Goal: Information Seeking & Learning: Learn about a topic

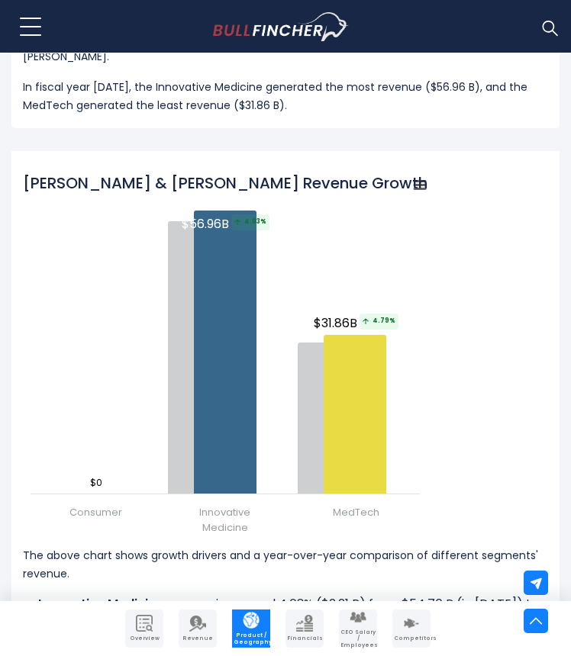
scroll to position [1812, 0]
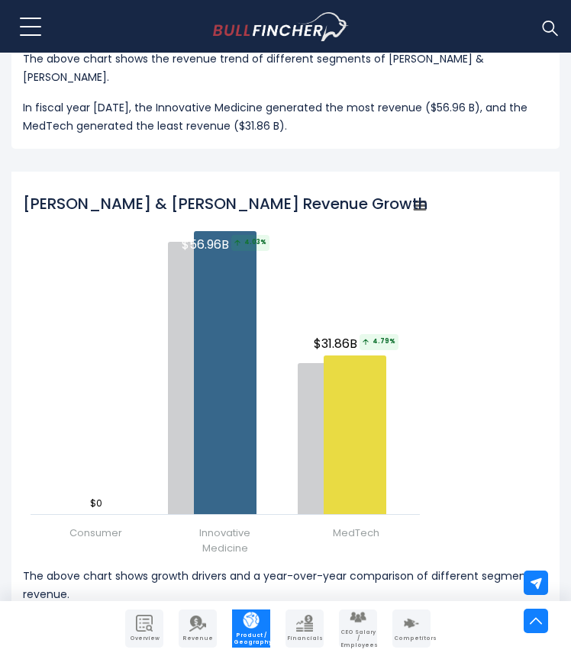
click at [204, 193] on tspan "[PERSON_NAME] & [PERSON_NAME] Revenue Growth Drivers" at bounding box center [253, 203] width 460 height 21
click at [182, 195] on tspan "[PERSON_NAME] & [PERSON_NAME] Revenue Growth Drivers" at bounding box center [253, 203] width 460 height 21
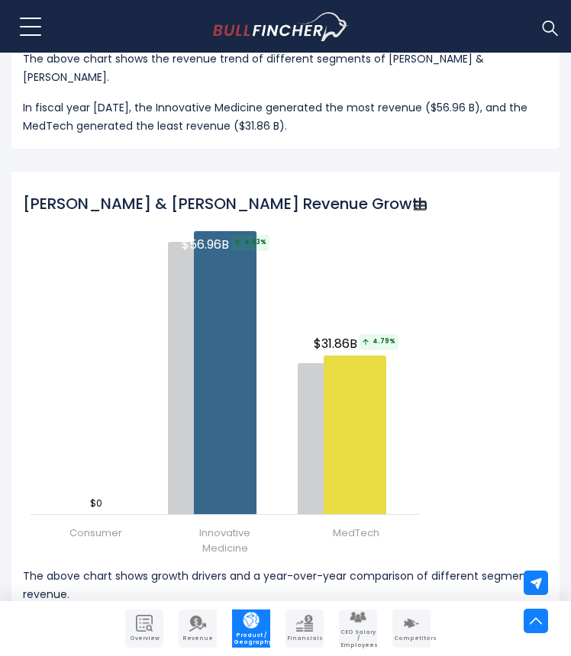
click at [182, 195] on tspan "[PERSON_NAME] & [PERSON_NAME] Revenue Growth Drivers" at bounding box center [253, 203] width 460 height 21
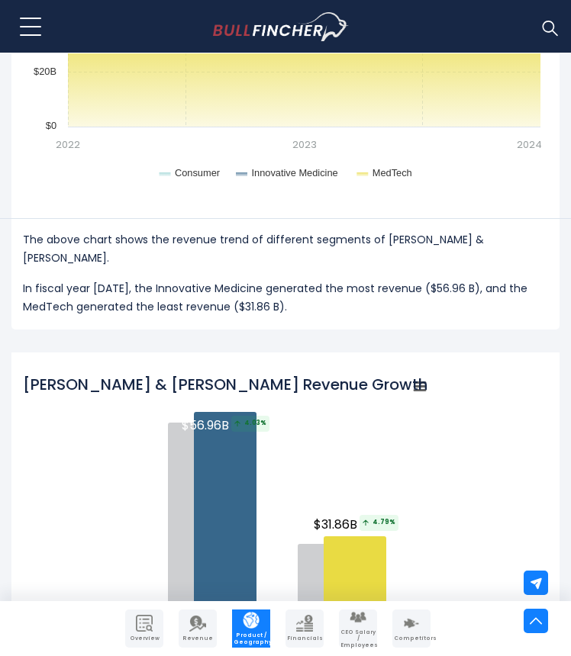
scroll to position [1628, 0]
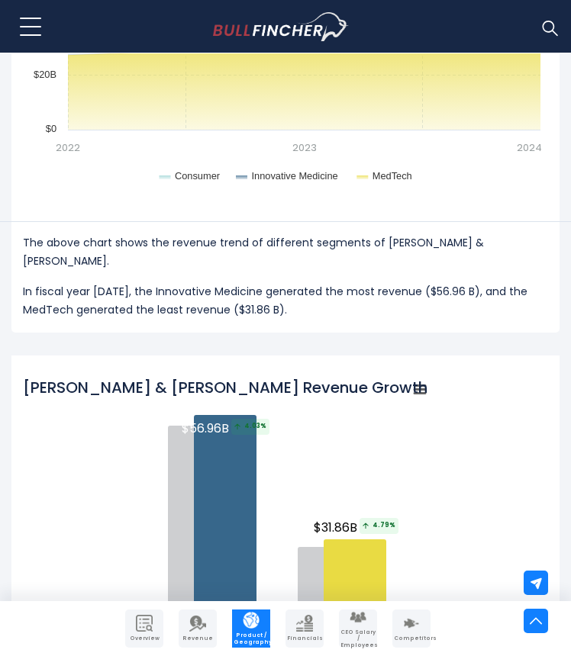
click at [192, 282] on p "In fiscal year [DATE], the Innovative Medicine generated the most revenue ($56.…" at bounding box center [285, 300] width 525 height 37
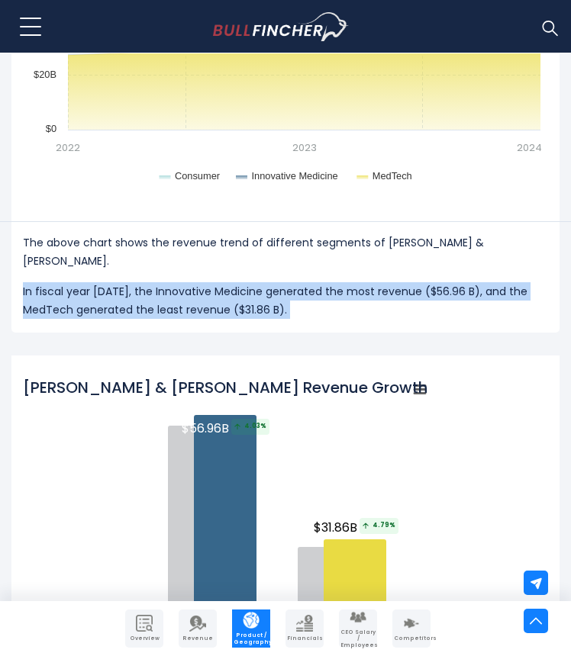
click at [192, 282] on p "In fiscal year [DATE], the Innovative Medicine generated the most revenue ($56.…" at bounding box center [285, 300] width 525 height 37
click at [212, 282] on p "In fiscal year [DATE], the Innovative Medicine generated the most revenue ($56.…" at bounding box center [285, 300] width 525 height 37
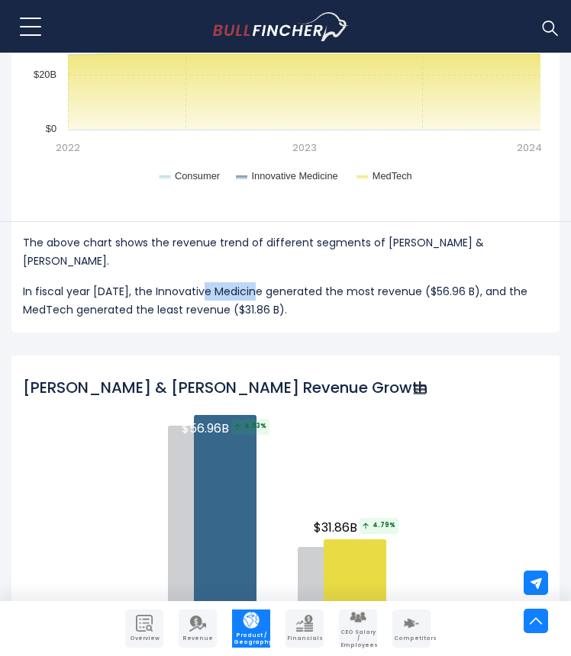
click at [212, 282] on p "In fiscal year [DATE], the Innovative Medicine generated the most revenue ($56.…" at bounding box center [285, 300] width 525 height 37
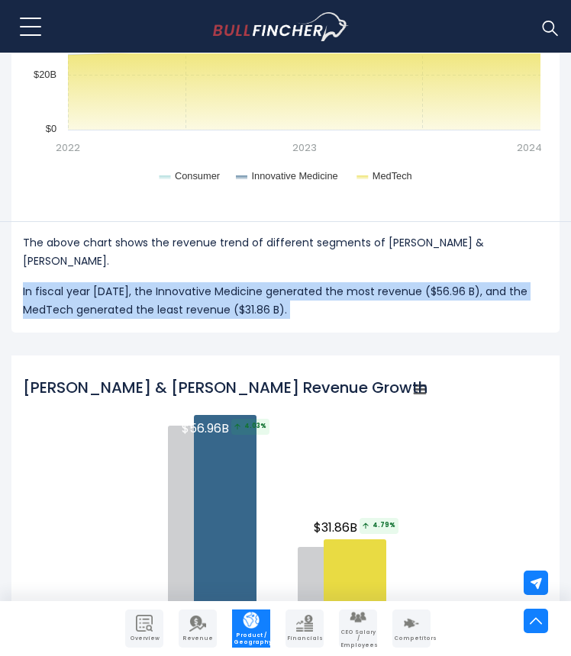
click at [212, 282] on p "In fiscal year [DATE], the Innovative Medicine generated the most revenue ($56.…" at bounding box center [285, 300] width 525 height 37
click at [180, 282] on p "In fiscal year [DATE], the Innovative Medicine generated the most revenue ($56.…" at bounding box center [285, 300] width 525 height 37
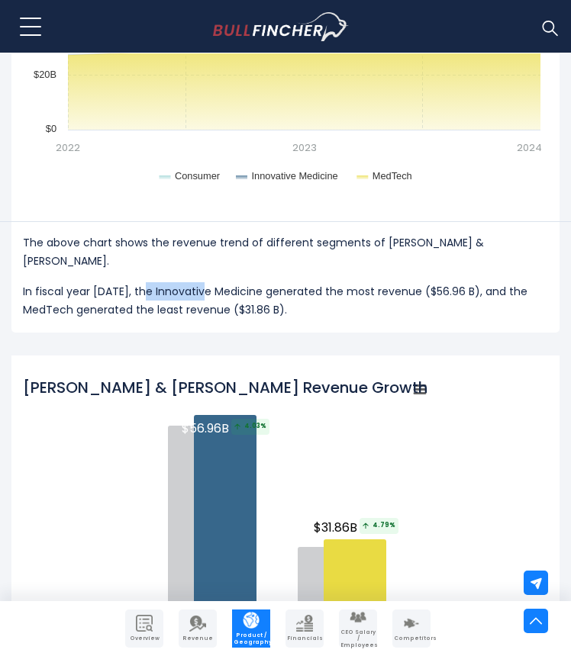
click at [180, 282] on p "In fiscal year [DATE], the Innovative Medicine generated the most revenue ($56.…" at bounding box center [285, 300] width 525 height 37
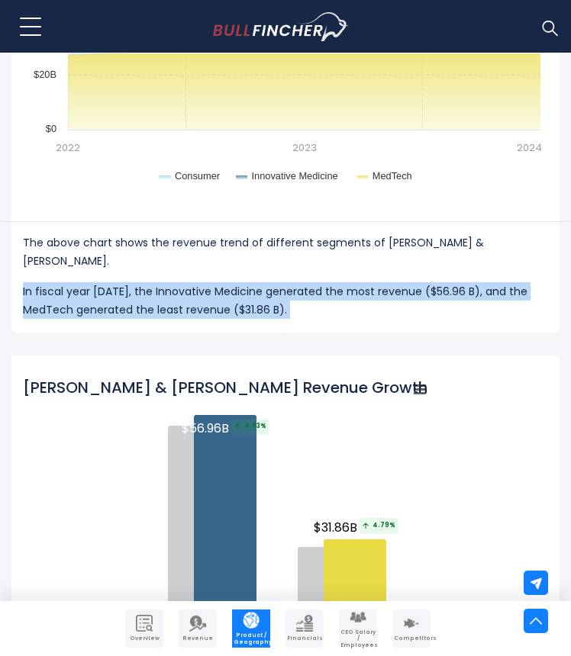
click at [180, 282] on p "In fiscal year [DATE], the Innovative Medicine generated the most revenue ($56.…" at bounding box center [285, 300] width 525 height 37
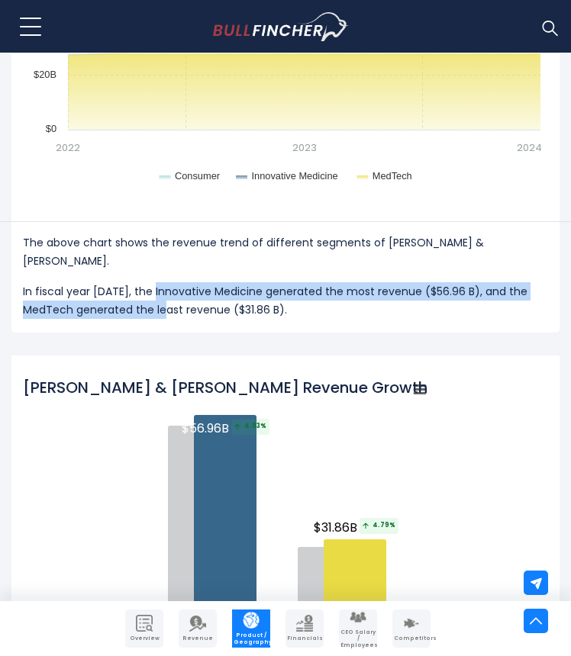
drag, startPoint x: 151, startPoint y: 278, endPoint x: 179, endPoint y: 291, distance: 30.4
click at [179, 291] on p "In fiscal year [DATE], the Innovative Medicine generated the most revenue ($56.…" at bounding box center [285, 300] width 525 height 37
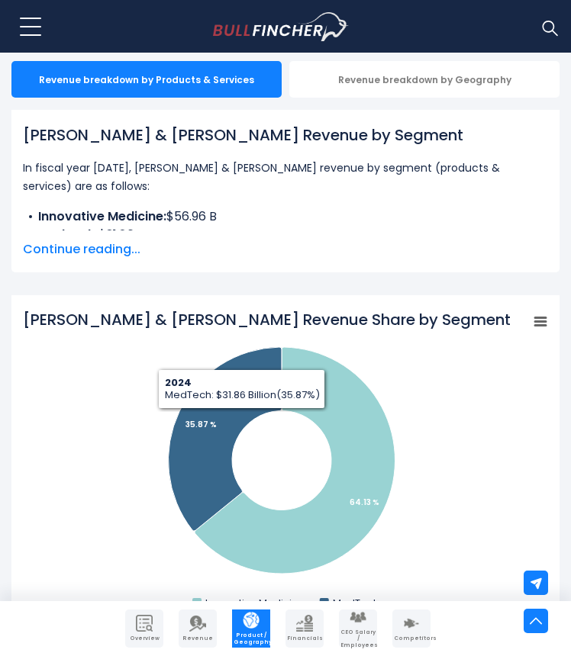
scroll to position [330, 0]
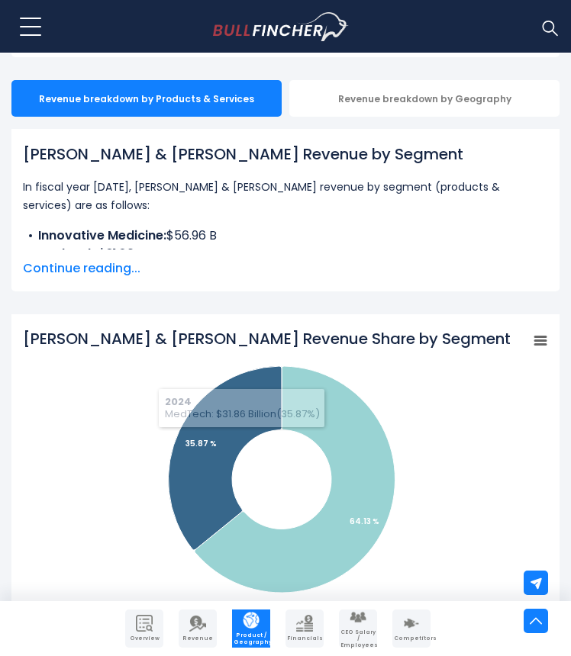
click at [60, 275] on span "Continue reading..." at bounding box center [285, 268] width 525 height 18
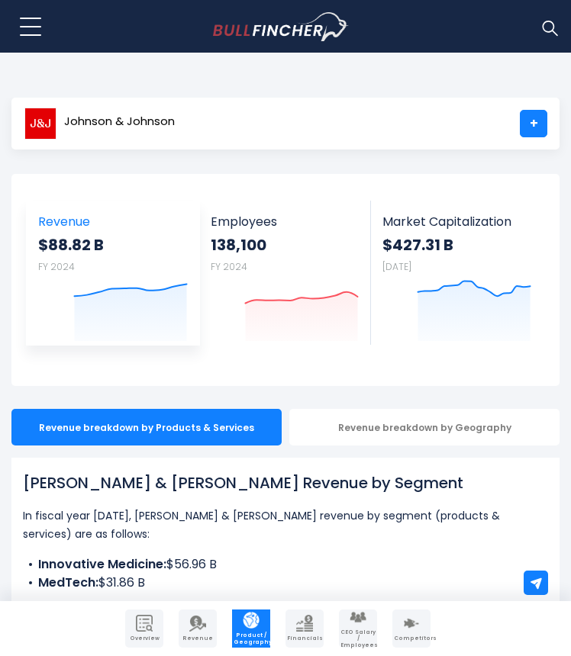
scroll to position [0, 0]
